Goal: Task Accomplishment & Management: Complete application form

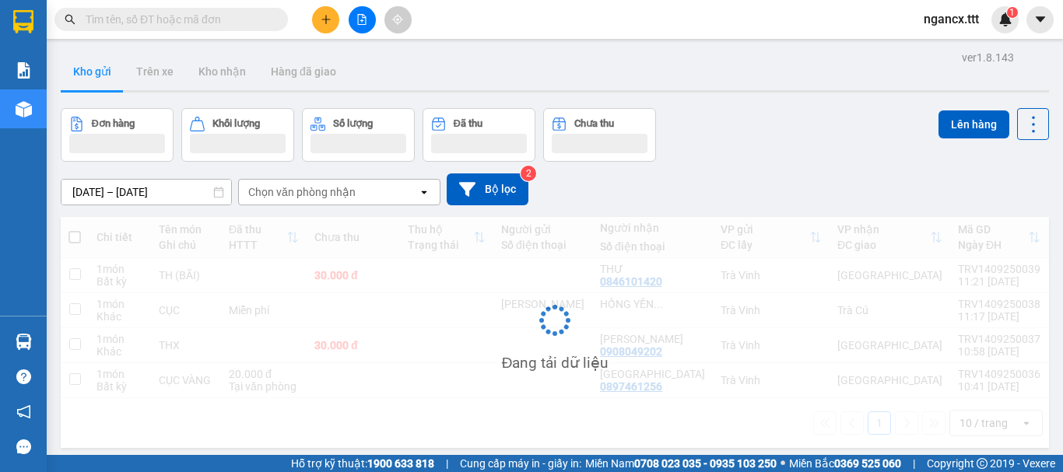
click at [205, 19] on input "text" at bounding box center [178, 19] width 184 height 17
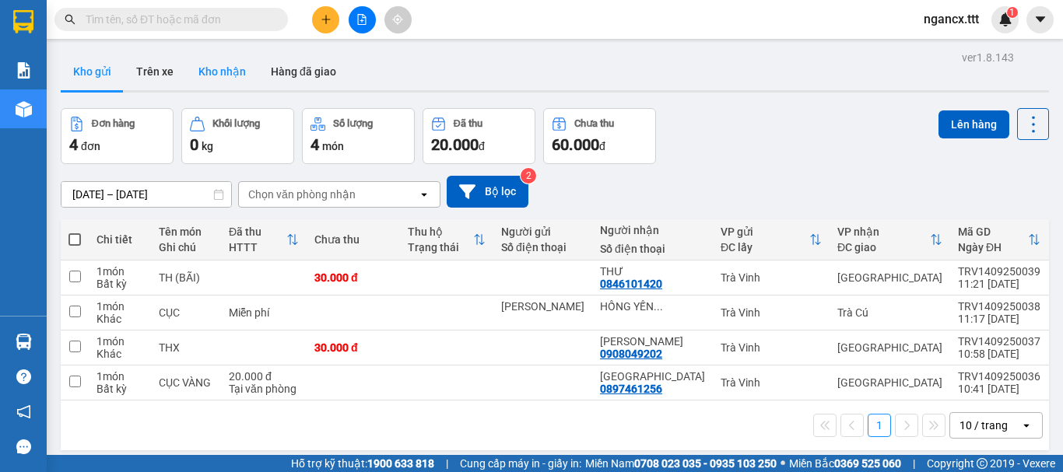
click at [214, 75] on button "Kho nhận" at bounding box center [222, 71] width 72 height 37
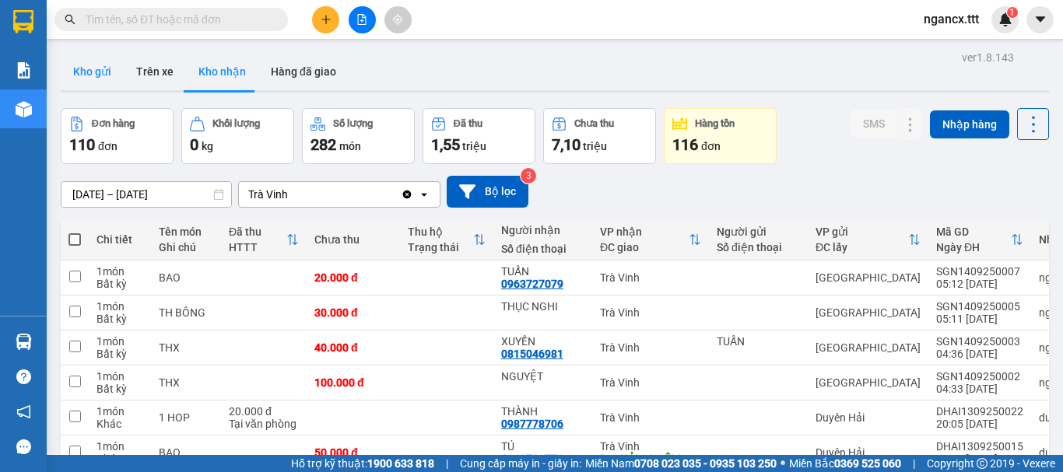
click at [102, 73] on button "Kho gửi" at bounding box center [92, 71] width 63 height 37
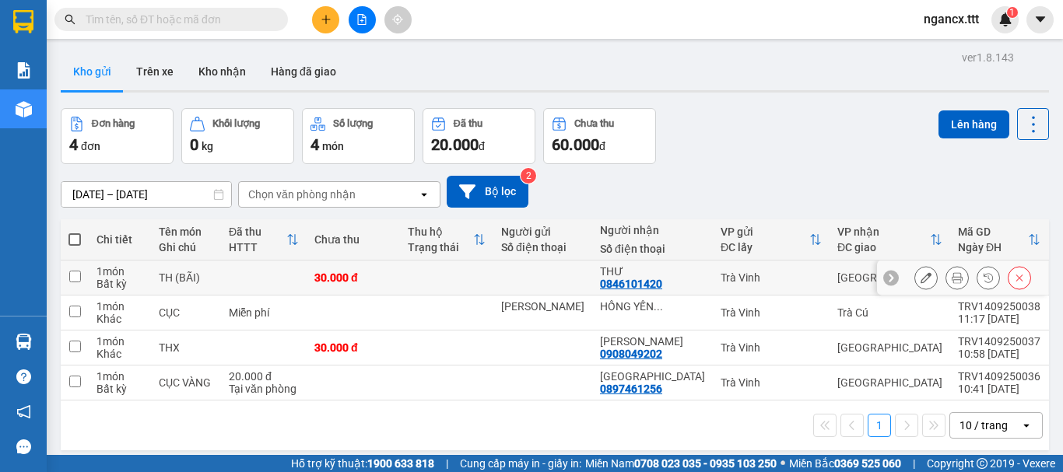
click at [481, 280] on td at bounding box center [446, 278] width 93 height 35
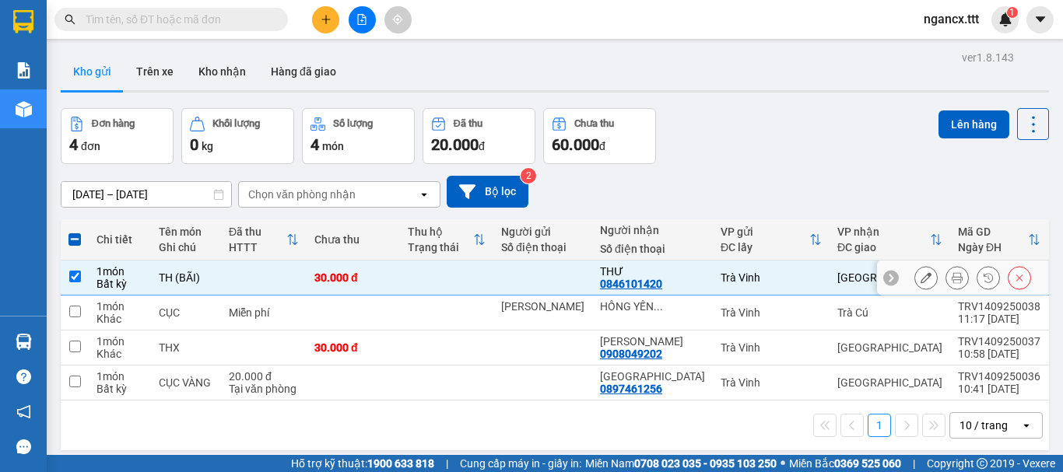
click at [437, 277] on td at bounding box center [446, 278] width 93 height 35
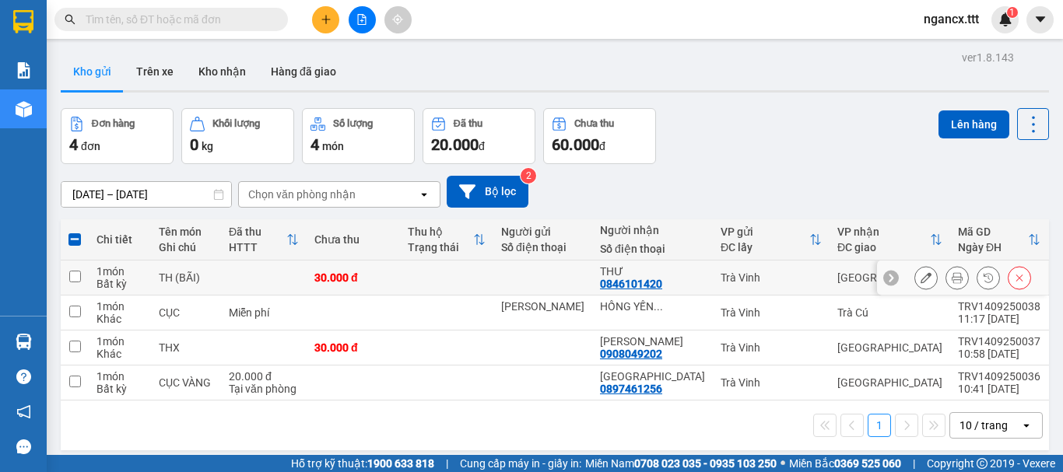
click at [437, 277] on td at bounding box center [446, 278] width 93 height 35
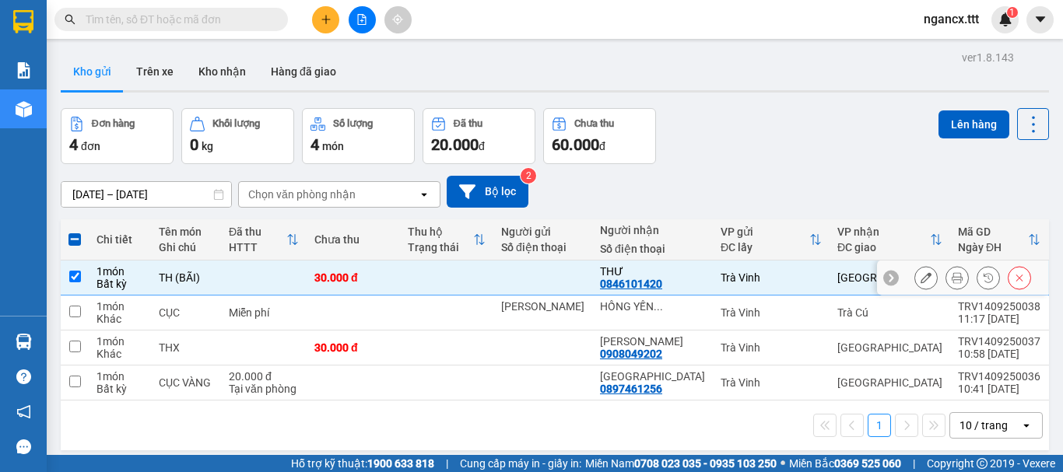
click at [437, 277] on td at bounding box center [446, 278] width 93 height 35
checkbox input "false"
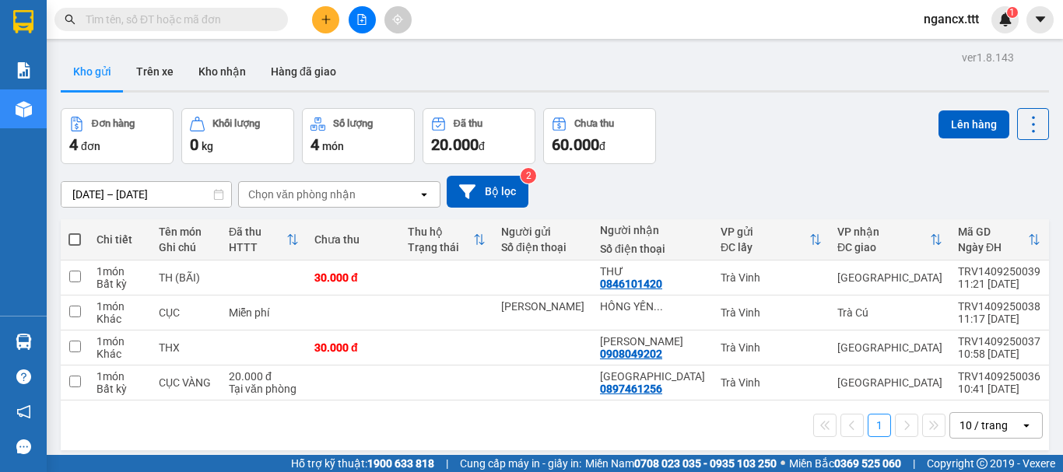
click at [219, 11] on input "text" at bounding box center [178, 19] width 184 height 17
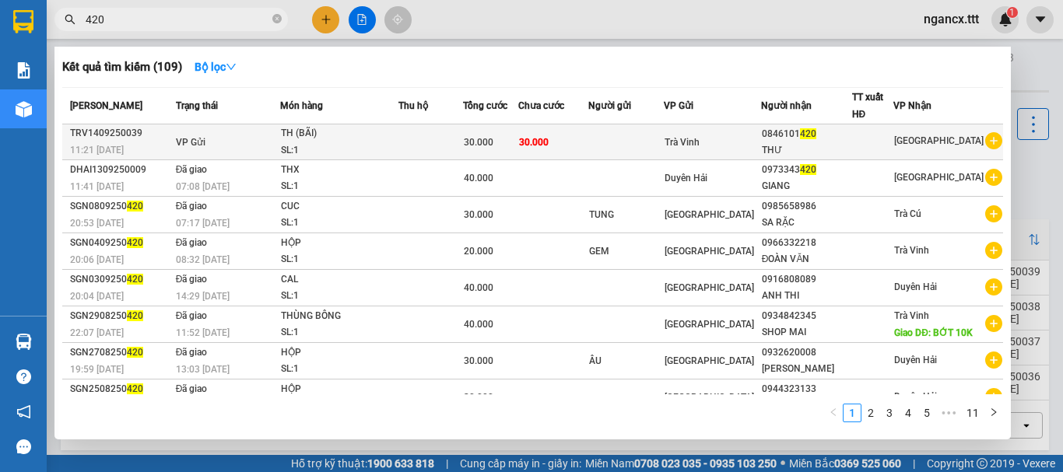
type input "420"
click at [377, 145] on div "SL: 1" at bounding box center [339, 150] width 117 height 17
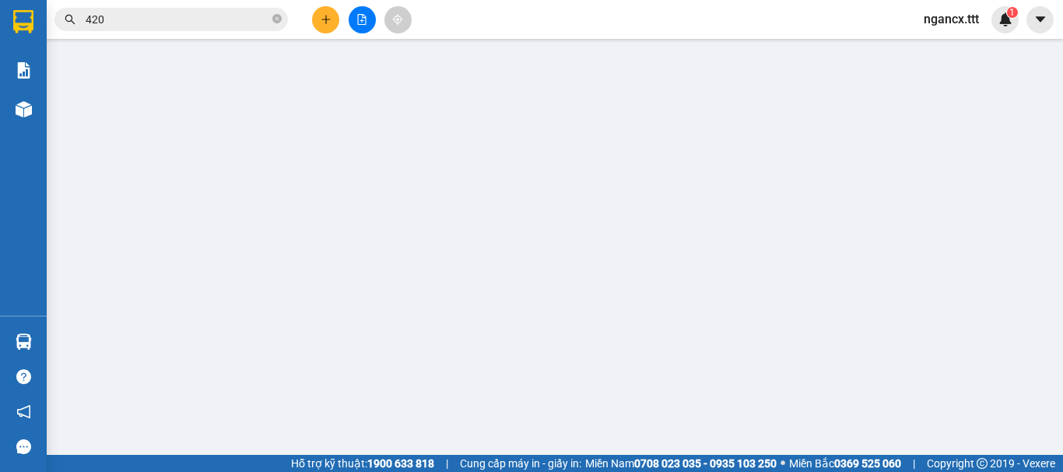
type input "0846101420"
type input "THƯ"
type input "30.000"
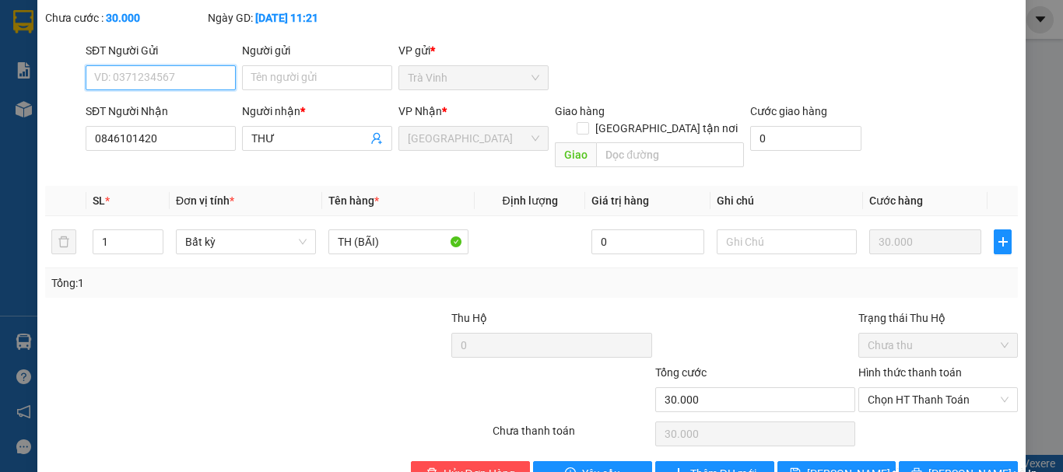
scroll to position [107, 0]
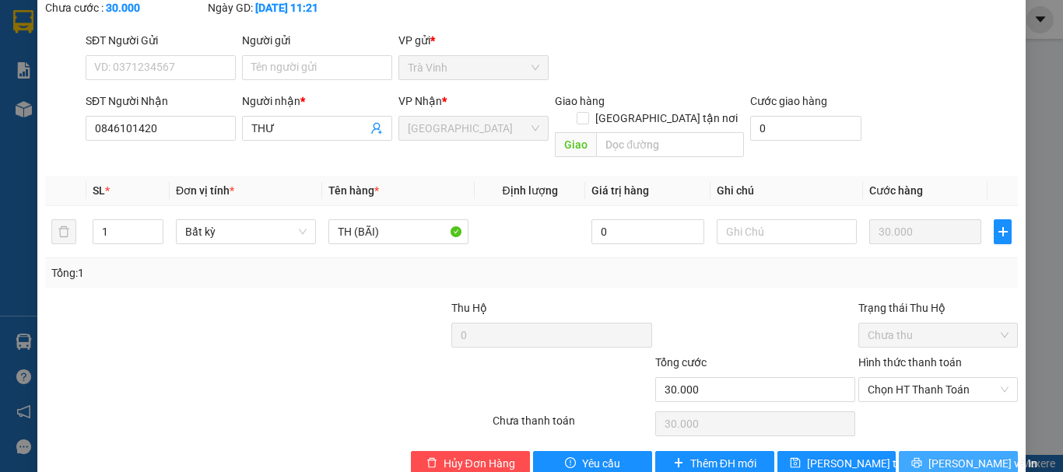
click at [945, 455] on span "[PERSON_NAME] và In" at bounding box center [982, 463] width 109 height 17
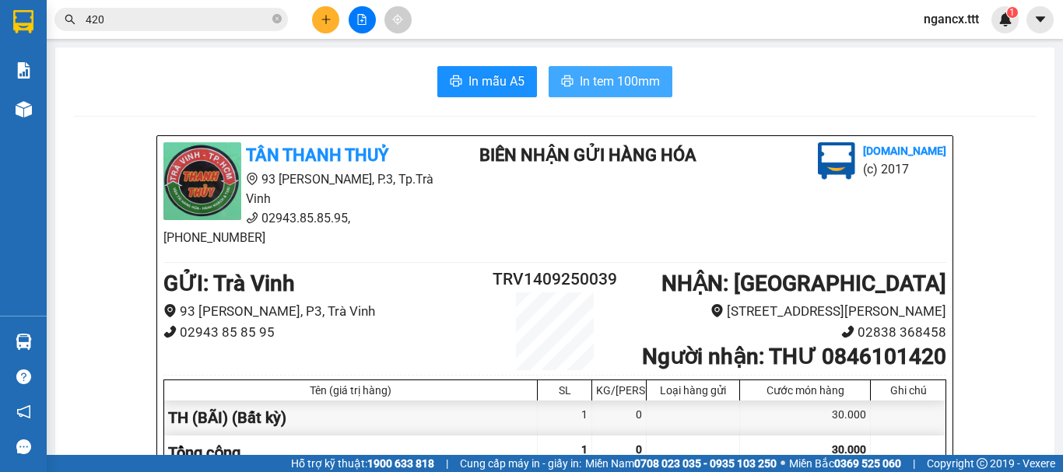
click at [590, 84] on span "In tem 100mm" at bounding box center [619, 81] width 80 height 19
click at [143, 16] on input "420" at bounding box center [178, 19] width 184 height 17
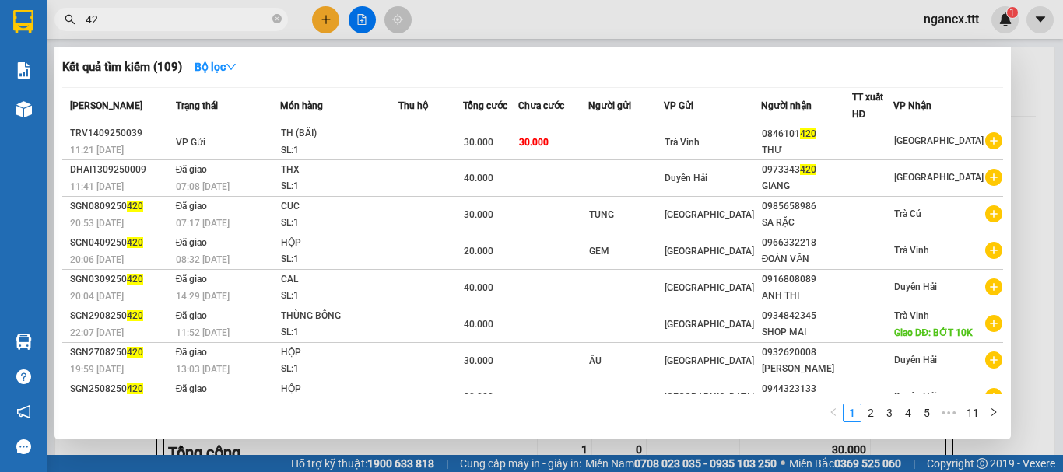
type input "4"
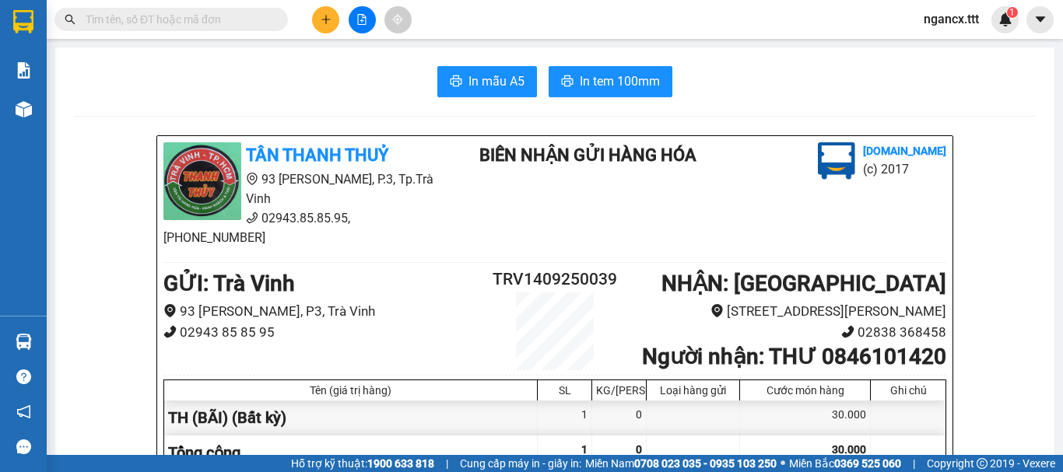
click at [203, 23] on input "text" at bounding box center [178, 19] width 184 height 17
